Goal: Transaction & Acquisition: Purchase product/service

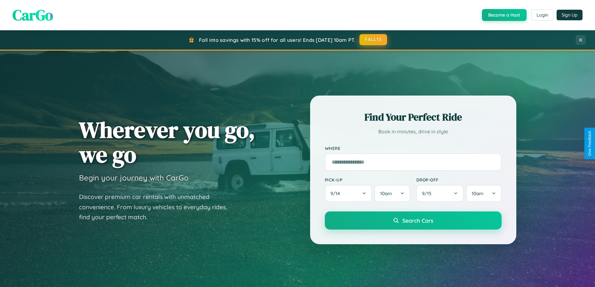
click at [374, 40] on button "FALL15" at bounding box center [374, 39] width 28 height 11
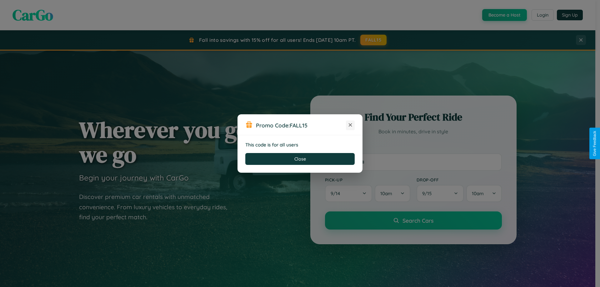
click at [350, 125] on icon at bounding box center [350, 125] width 6 height 6
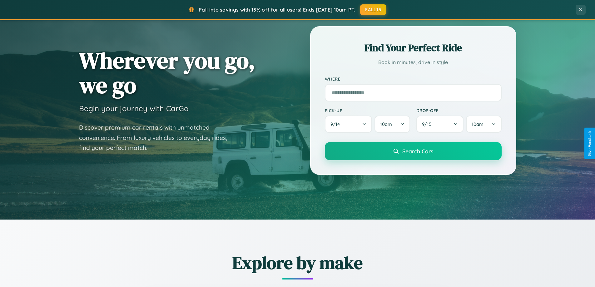
scroll to position [430, 0]
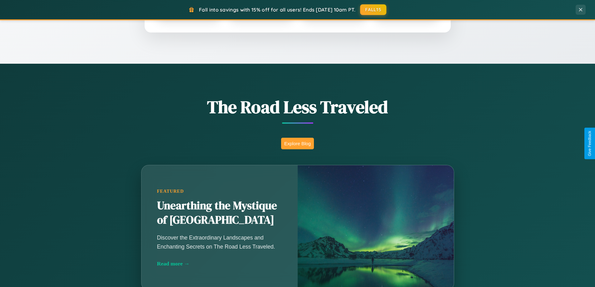
click at [298, 143] on button "Explore Blog" at bounding box center [297, 144] width 33 height 12
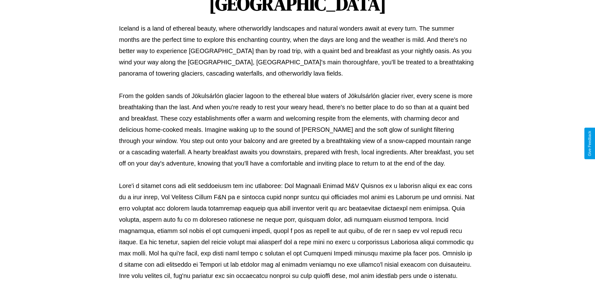
scroll to position [202, 0]
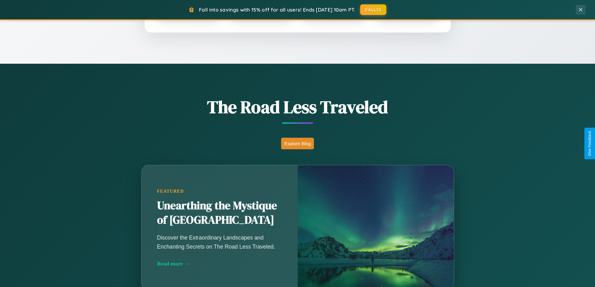
scroll to position [269, 0]
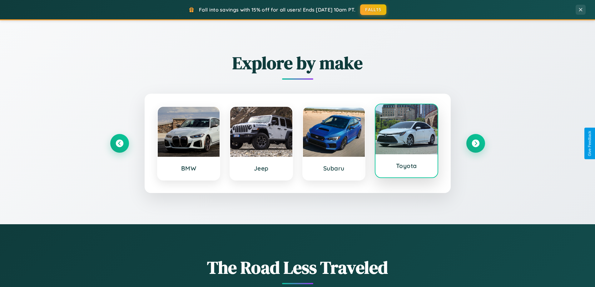
click at [407, 143] on div at bounding box center [407, 129] width 62 height 50
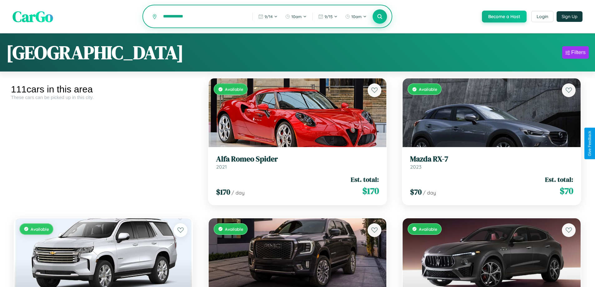
type input "**********"
click at [380, 17] on icon at bounding box center [380, 16] width 6 height 6
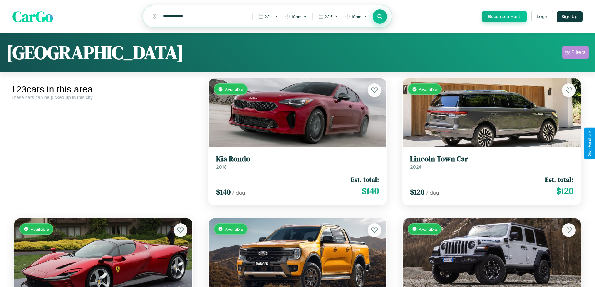
click at [576, 53] on div "Filters" at bounding box center [579, 52] width 14 height 6
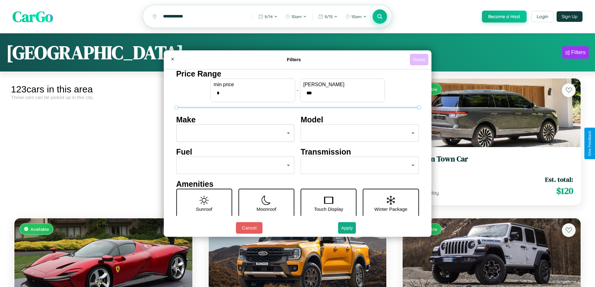
click at [420, 59] on button "Reset" at bounding box center [419, 60] width 18 height 12
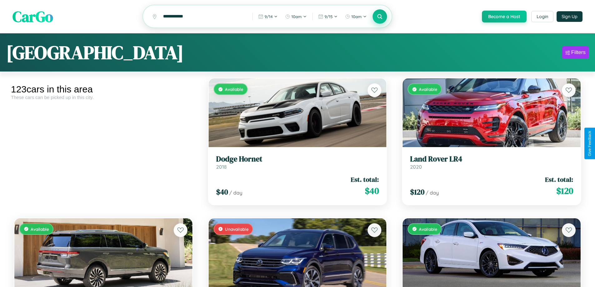
scroll to position [3446, 0]
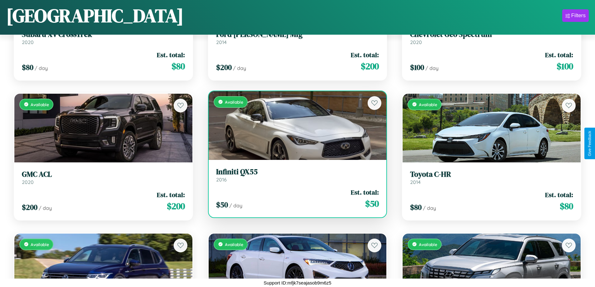
click at [295, 178] on link "Infiniti QX55 2016" at bounding box center [297, 175] width 163 height 15
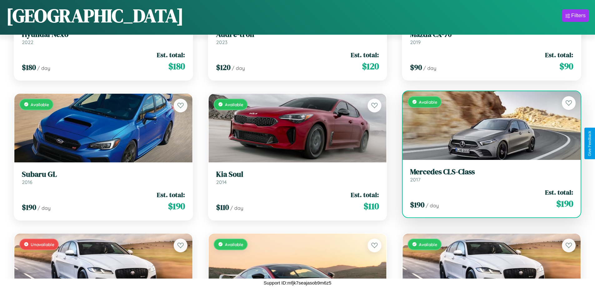
click at [488, 126] on div "Available" at bounding box center [492, 125] width 178 height 69
click at [488, 125] on div "Available" at bounding box center [492, 125] width 178 height 69
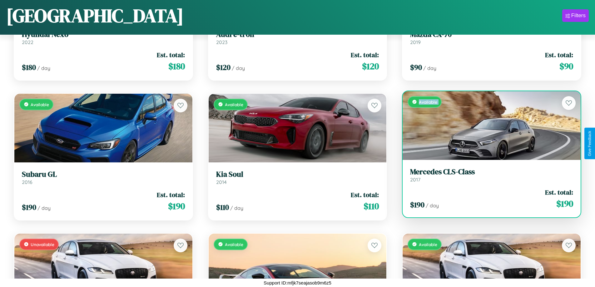
click at [488, 125] on div "Available" at bounding box center [492, 125] width 178 height 69
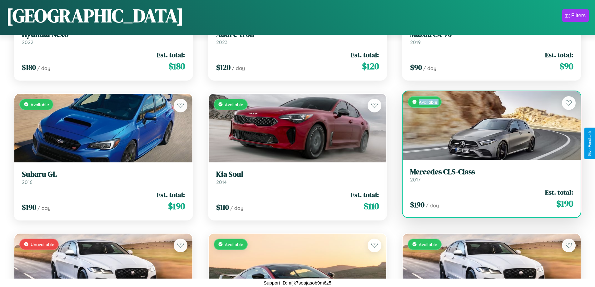
click at [488, 125] on div "Available" at bounding box center [492, 125] width 178 height 69
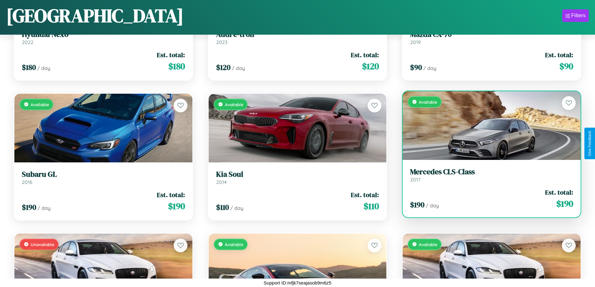
click at [488, 125] on div "Available" at bounding box center [492, 125] width 178 height 69
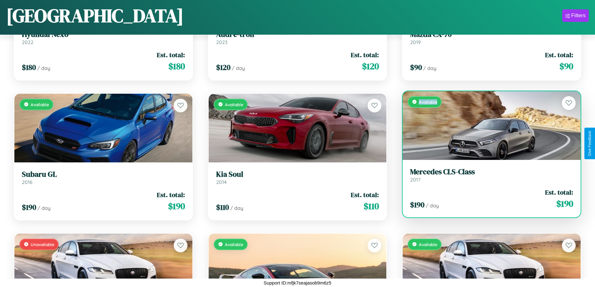
click at [488, 125] on div "Available" at bounding box center [492, 125] width 178 height 69
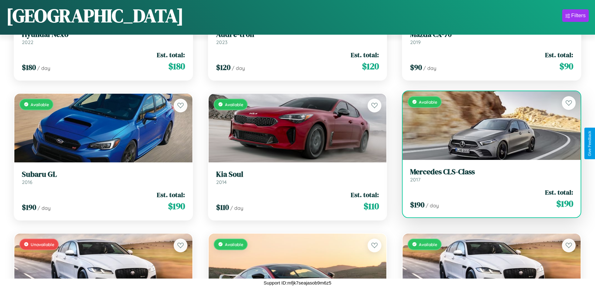
click at [488, 175] on h3 "Mercedes CLS-Class" at bounding box center [491, 172] width 163 height 9
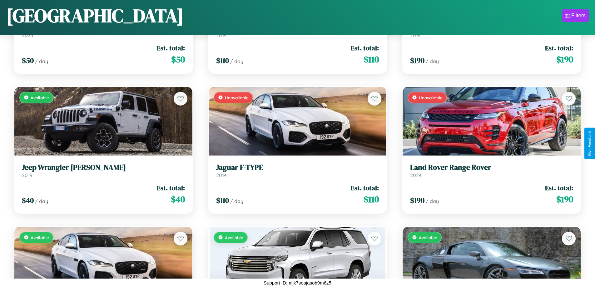
scroll to position [1347, 0]
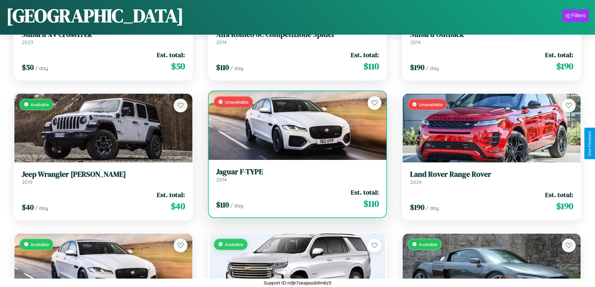
click at [295, 175] on h3 "Jaguar F-TYPE" at bounding box center [297, 172] width 163 height 9
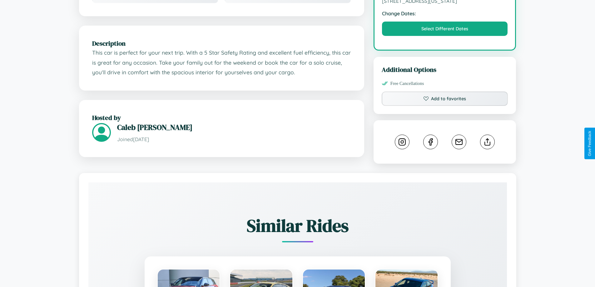
scroll to position [212, 0]
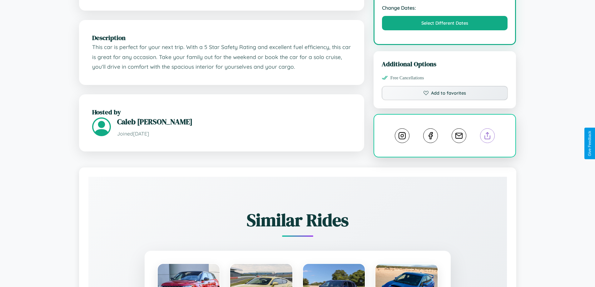
click at [488, 137] on line at bounding box center [488, 135] width 0 height 4
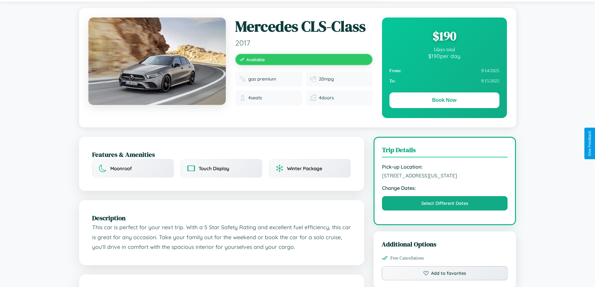
scroll to position [369, 0]
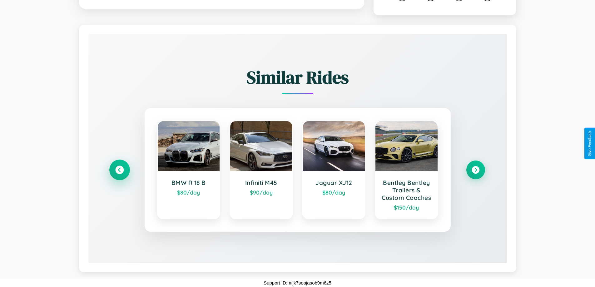
click at [119, 166] on icon at bounding box center [119, 170] width 8 height 8
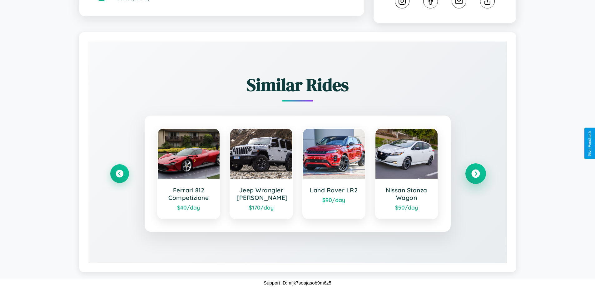
click at [476, 174] on icon at bounding box center [476, 174] width 8 height 8
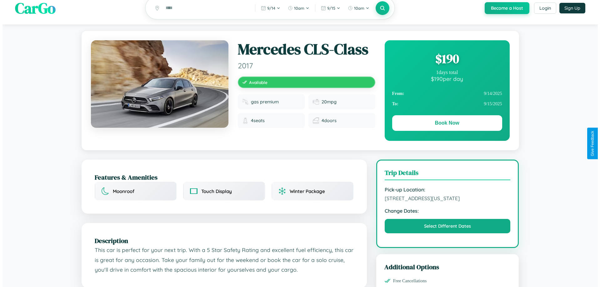
scroll to position [0, 0]
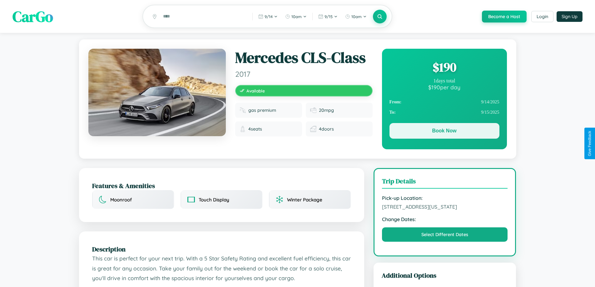
click at [444, 132] on button "Book Now" at bounding box center [445, 131] width 110 height 16
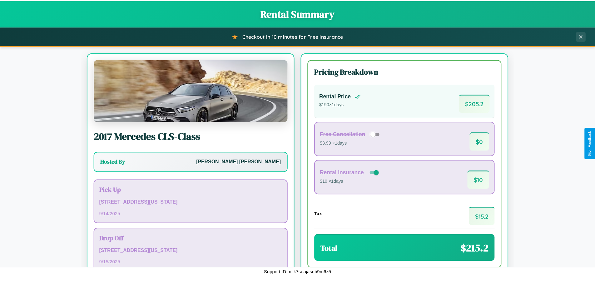
scroll to position [43, 0]
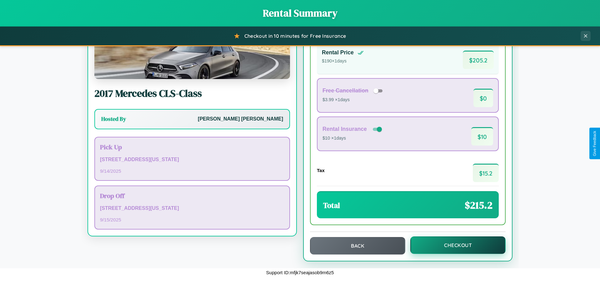
click at [454, 245] on button "Checkout" at bounding box center [457, 246] width 95 height 18
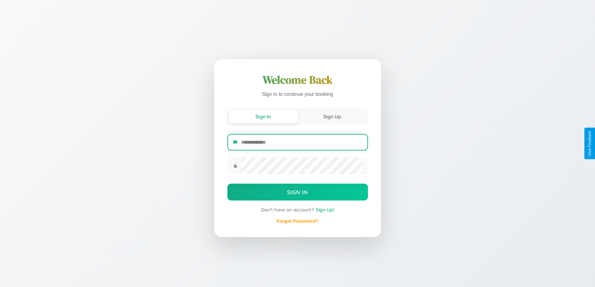
click at [302, 143] on input "email" at bounding box center [301, 142] width 121 height 15
type input "**********"
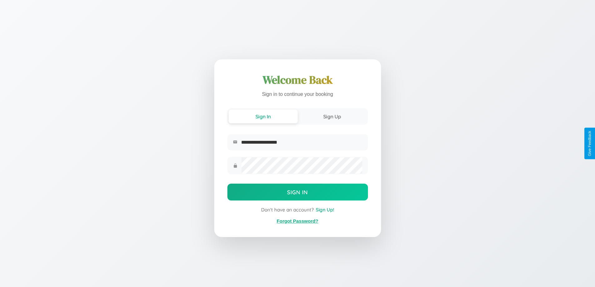
click at [298, 221] on link "Forgot Password?" at bounding box center [298, 220] width 42 height 5
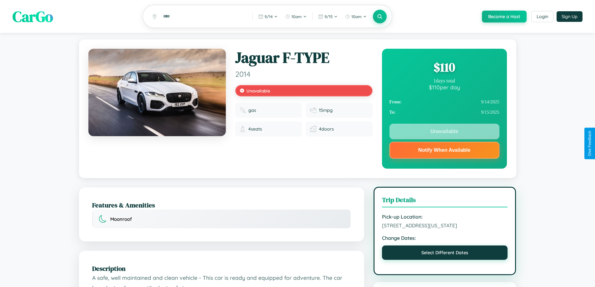
click at [445, 260] on button "Select Different Dates" at bounding box center [445, 253] width 126 height 14
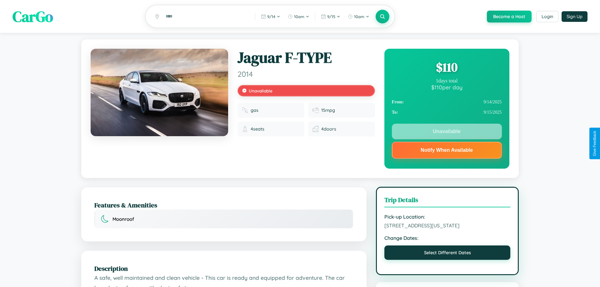
select select "*"
select select "****"
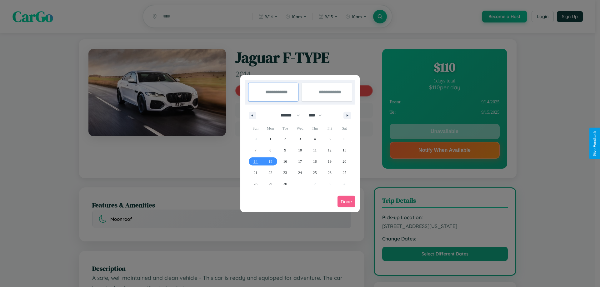
click at [288, 115] on select "******* ******** ***** ***** *** **** **** ****** ********* ******* ******** **…" at bounding box center [289, 115] width 27 height 10
select select "*"
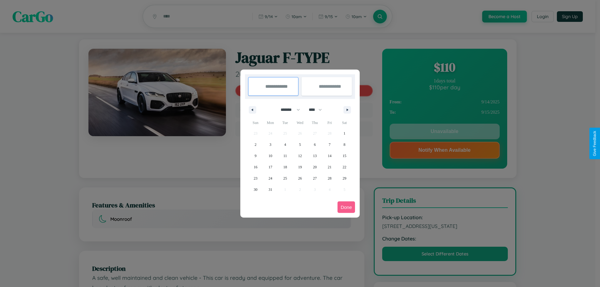
click at [318, 110] on select "**** **** **** **** **** **** **** **** **** **** **** **** **** **** **** ****…" at bounding box center [315, 110] width 19 height 10
select select "****"
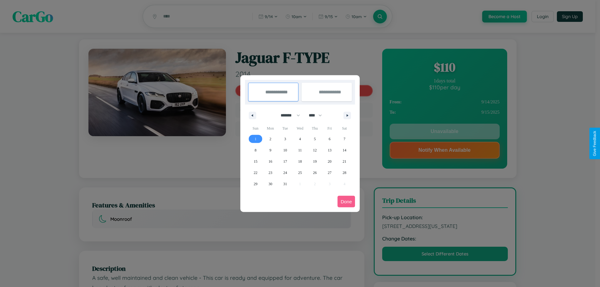
click at [255, 139] on span "1" at bounding box center [256, 138] width 2 height 11
type input "**********"
click at [344, 139] on span "7" at bounding box center [344, 138] width 2 height 11
type input "**********"
click at [346, 202] on button "Done" at bounding box center [347, 202] width 18 height 12
